Goal: Task Accomplishment & Management: Manage account settings

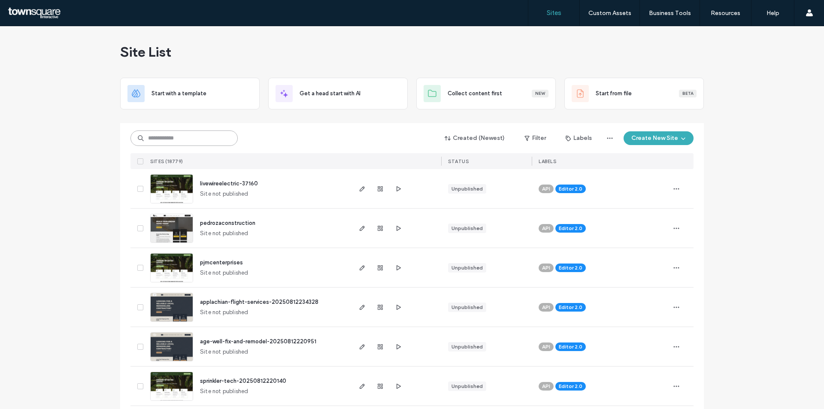
click at [175, 133] on input at bounding box center [183, 137] width 107 height 15
paste input "********"
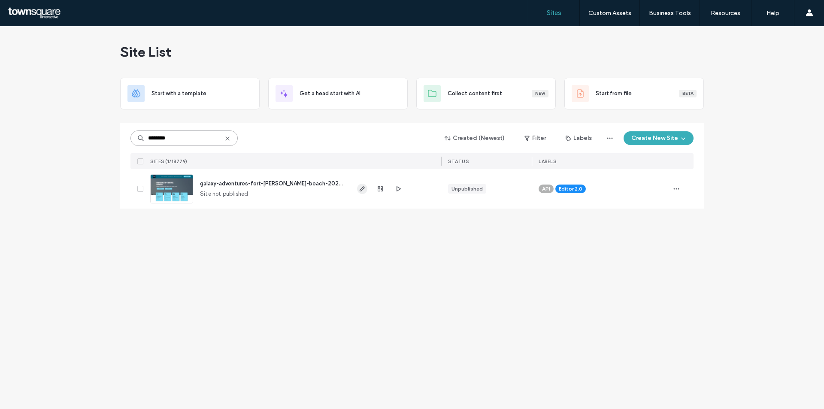
type input "********"
click at [362, 189] on icon "button" at bounding box center [362, 188] width 7 height 7
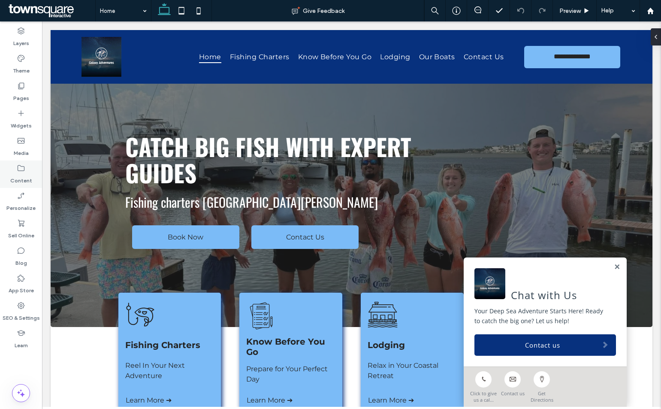
click at [27, 178] on label "Content" at bounding box center [21, 178] width 22 height 12
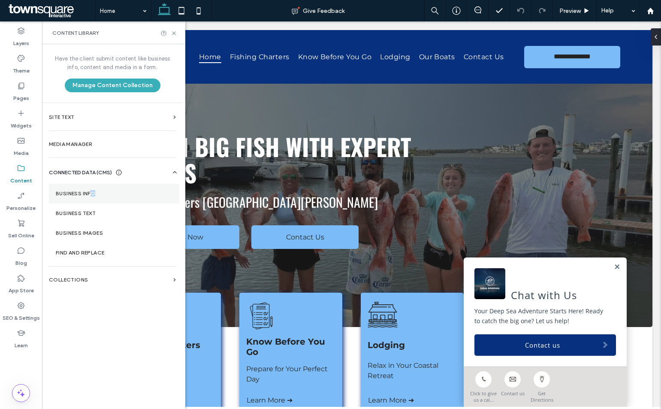
click at [94, 195] on label "Business Info" at bounding box center [114, 193] width 117 height 6
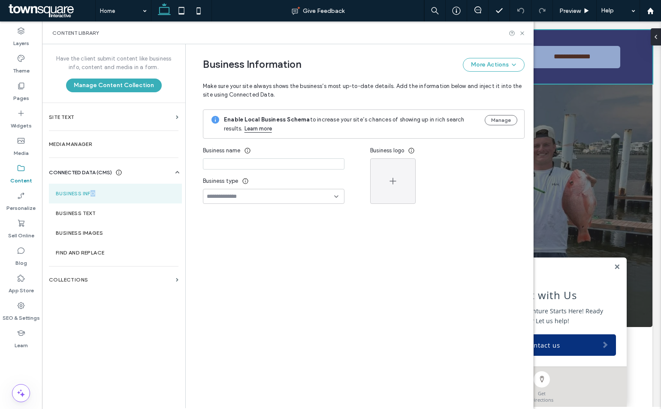
type input "**********"
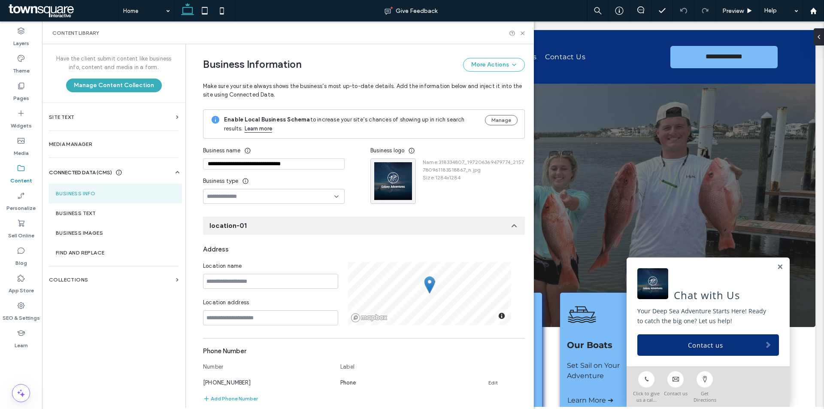
click at [311, 58] on div "Business Information More Actions" at bounding box center [364, 65] width 322 height 14
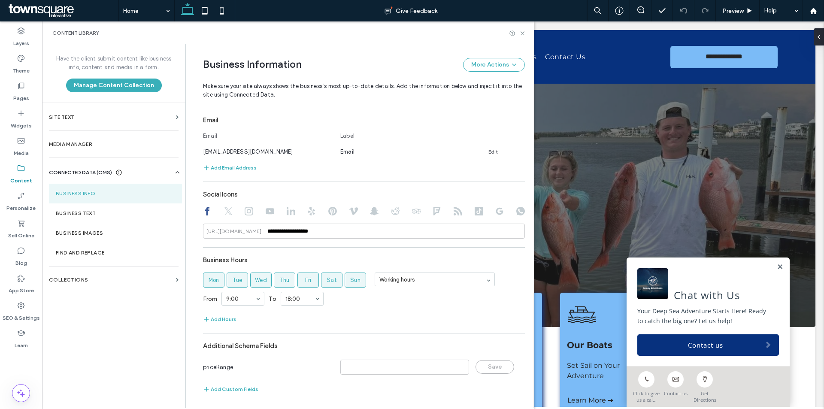
scroll to position [306, 0]
click at [112, 218] on section "Business Text" at bounding box center [115, 213] width 133 height 20
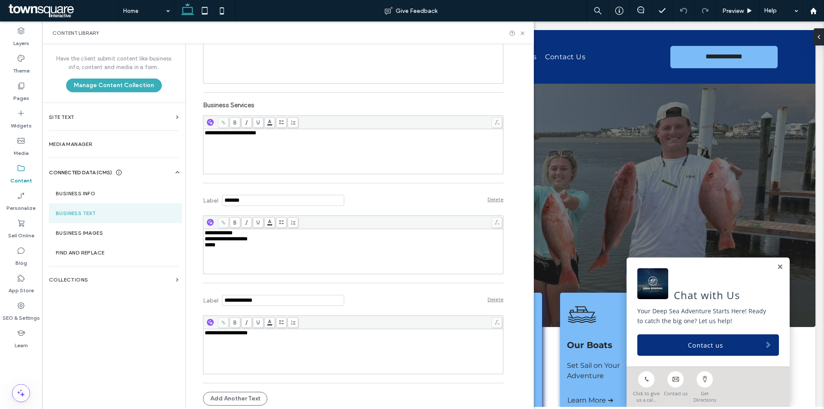
scroll to position [238, 0]
click at [19, 311] on label "SEO & Settings" at bounding box center [21, 316] width 37 height 12
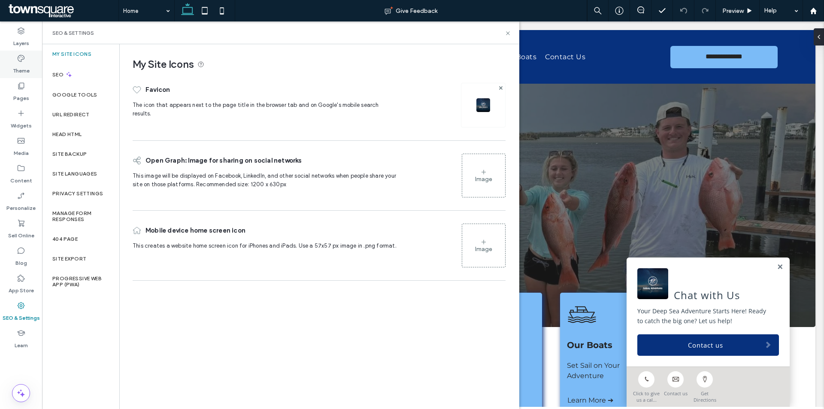
click at [28, 62] on div "Theme" at bounding box center [21, 64] width 42 height 27
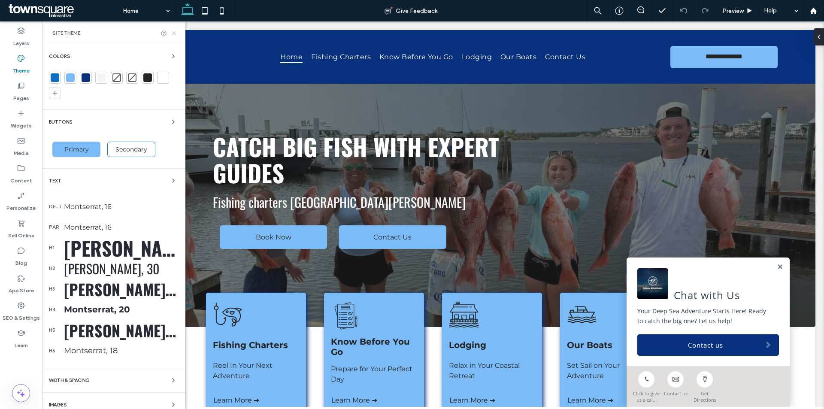
drag, startPoint x: 174, startPoint y: 31, endPoint x: 75, endPoint y: 113, distance: 128.0
click at [174, 31] on icon at bounding box center [174, 33] width 6 height 6
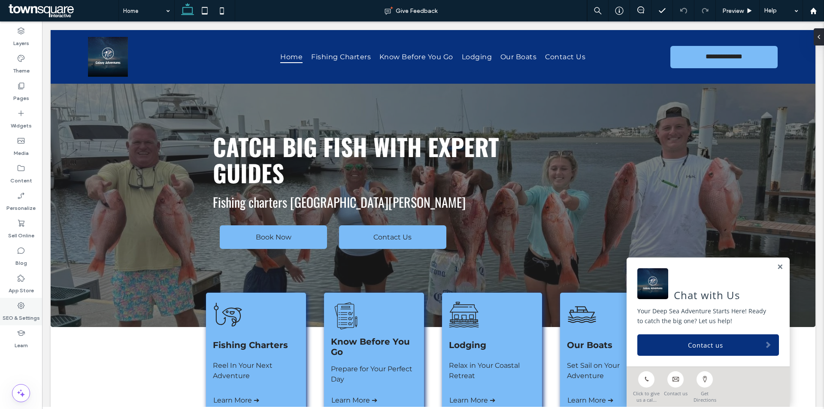
click at [22, 311] on label "SEO & Settings" at bounding box center [21, 316] width 37 height 12
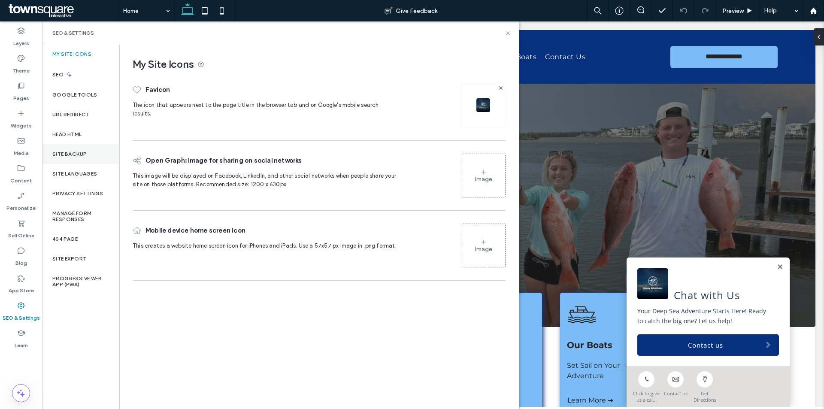
click at [74, 145] on div "Site Backup" at bounding box center [80, 154] width 77 height 20
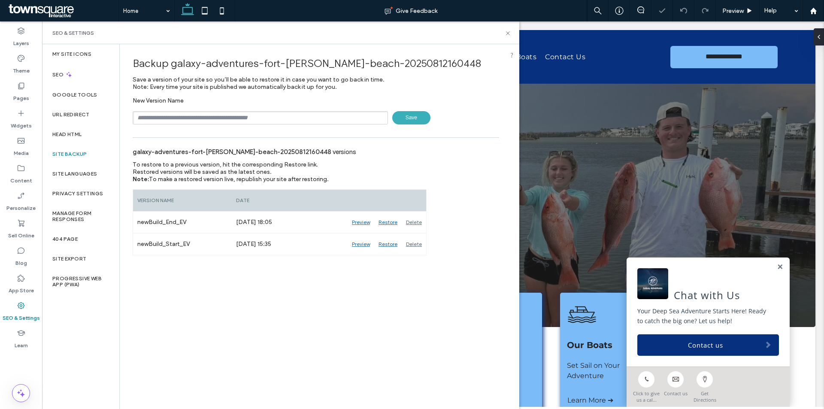
click at [248, 113] on input "text" at bounding box center [260, 117] width 255 height 13
type input "**********"
click at [409, 121] on span "Save" at bounding box center [411, 117] width 38 height 13
click at [508, 30] on icon at bounding box center [507, 33] width 6 height 6
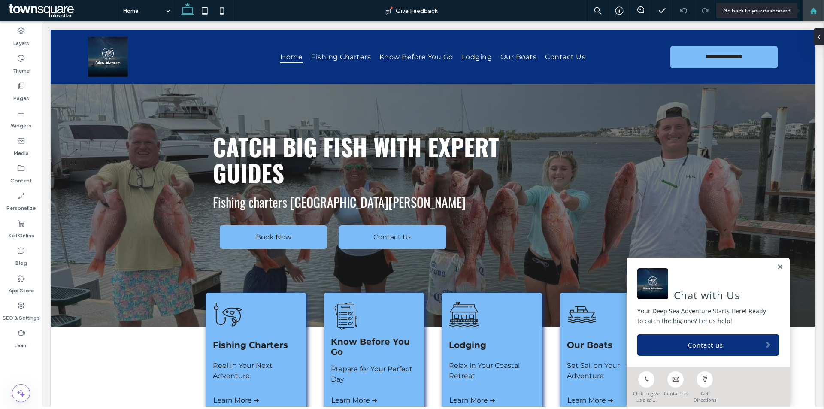
click at [816, 6] on div at bounding box center [812, 10] width 21 height 21
